Goal: Task Accomplishment & Management: Use online tool/utility

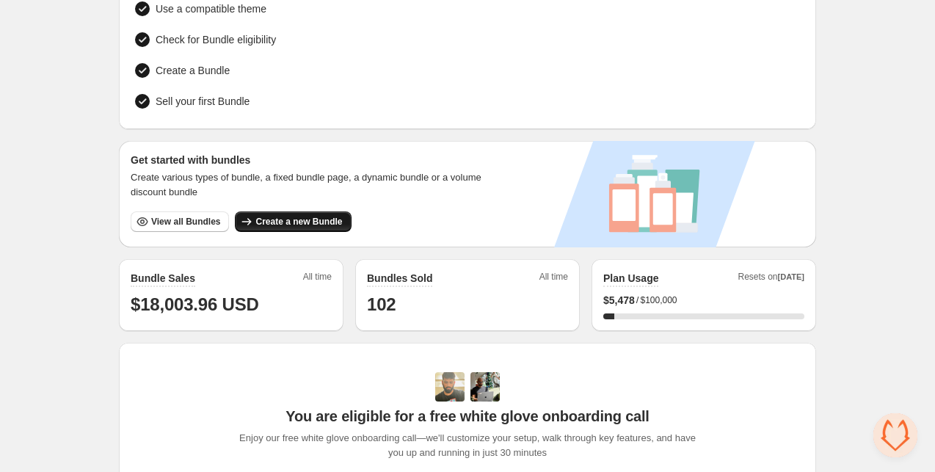
scroll to position [124, 0]
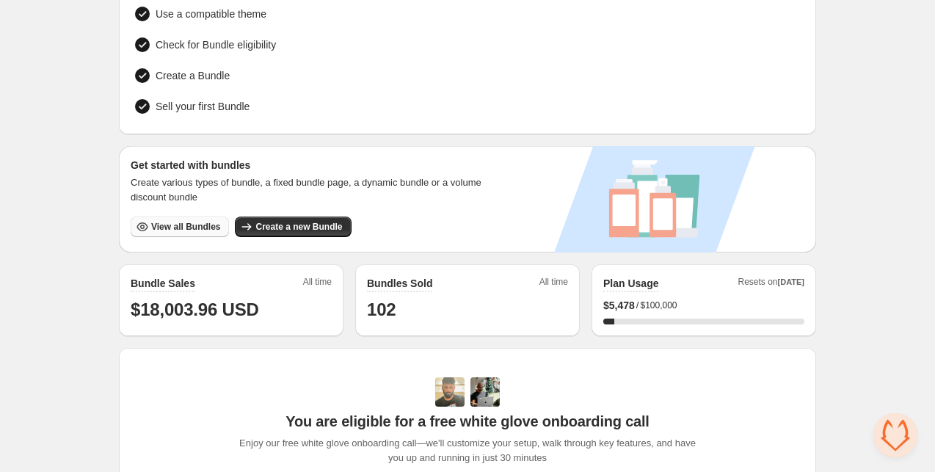
click at [178, 222] on span "View all Bundles" at bounding box center [185, 227] width 69 height 12
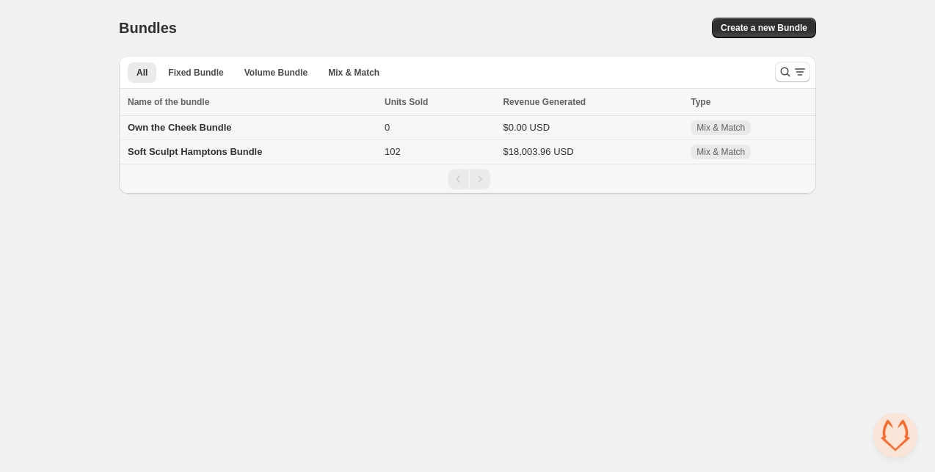
click at [181, 128] on span "Own the Cheek Bundle" at bounding box center [180, 127] width 104 height 11
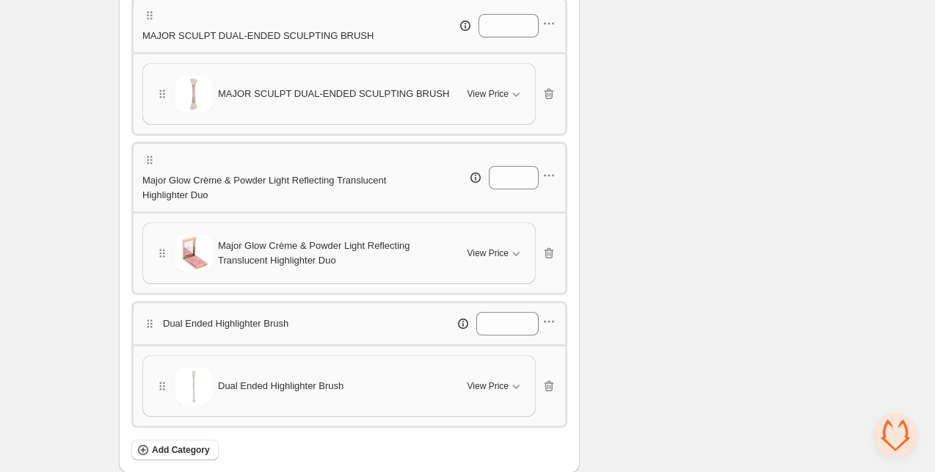
scroll to position [883, 0]
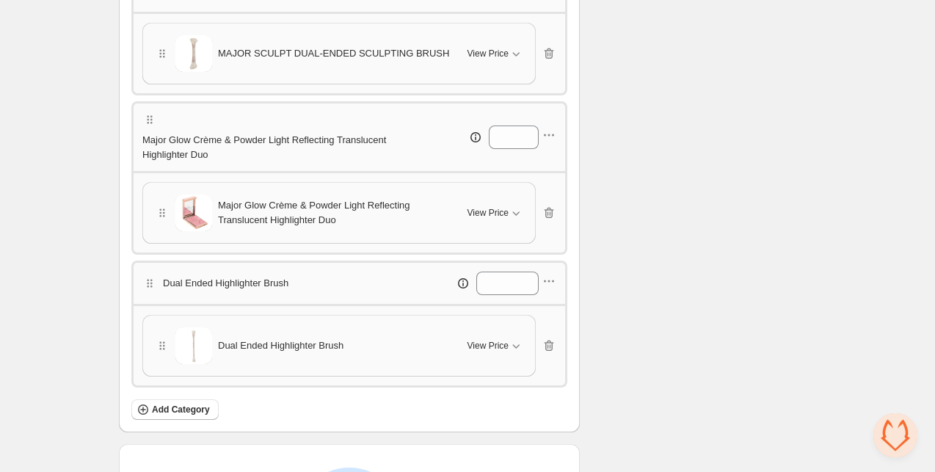
click at [258, 210] on span "Major Glow Crème & Powder Light Reflecting Translucent Highlighter Duo" at bounding box center [334, 212] width 232 height 29
click at [190, 212] on img at bounding box center [193, 213] width 37 height 37
click at [190, 213] on img at bounding box center [193, 213] width 37 height 37
click at [554, 136] on icon "button" at bounding box center [553, 135] width 2 height 2
click at [548, 190] on span "Edit products" at bounding box center [557, 188] width 79 height 15
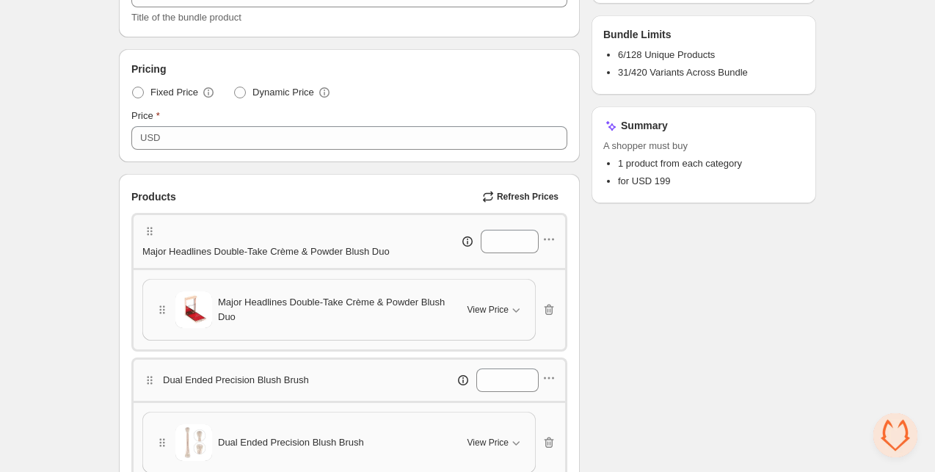
scroll to position [0, 0]
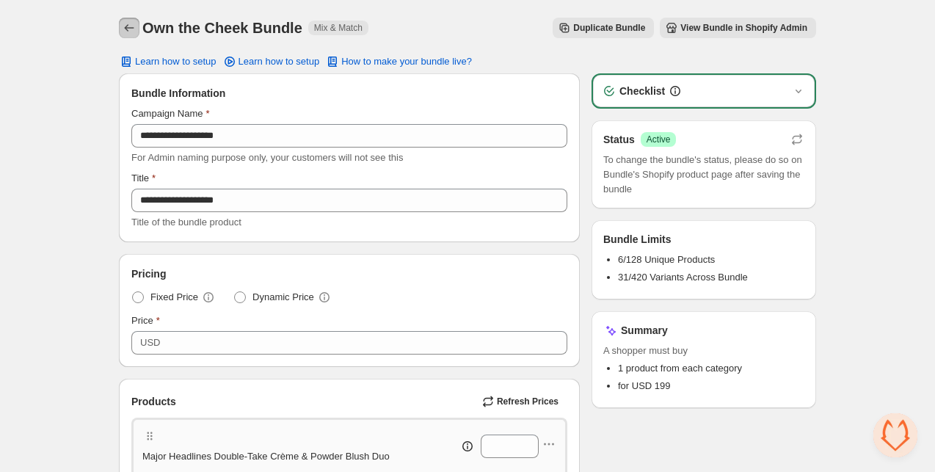
click at [133, 25] on icon "Back" at bounding box center [129, 28] width 15 height 15
click at [134, 28] on icon "Back" at bounding box center [129, 28] width 15 height 15
